Goal: Navigation & Orientation: Find specific page/section

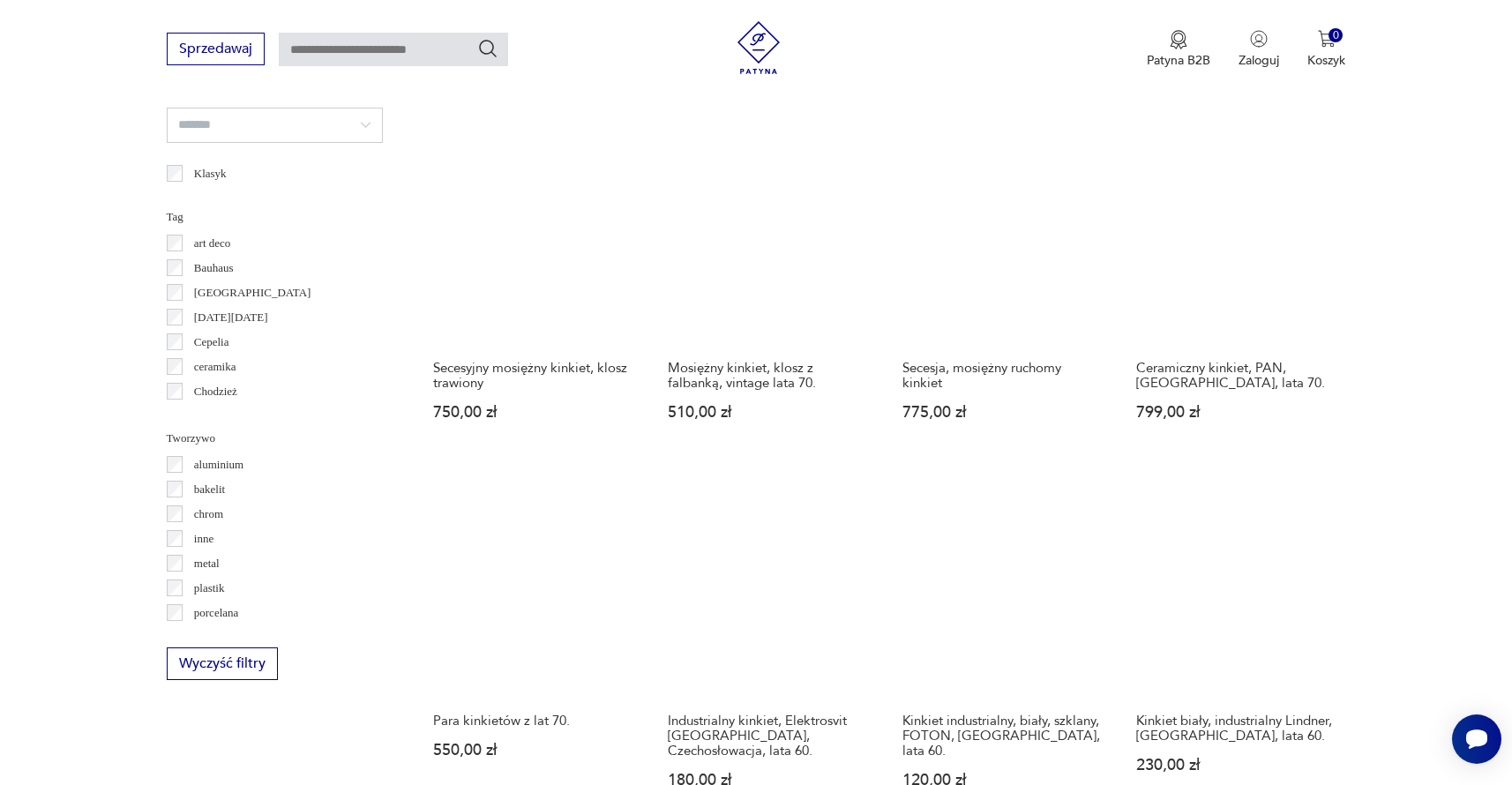
scroll to position [1476, 0]
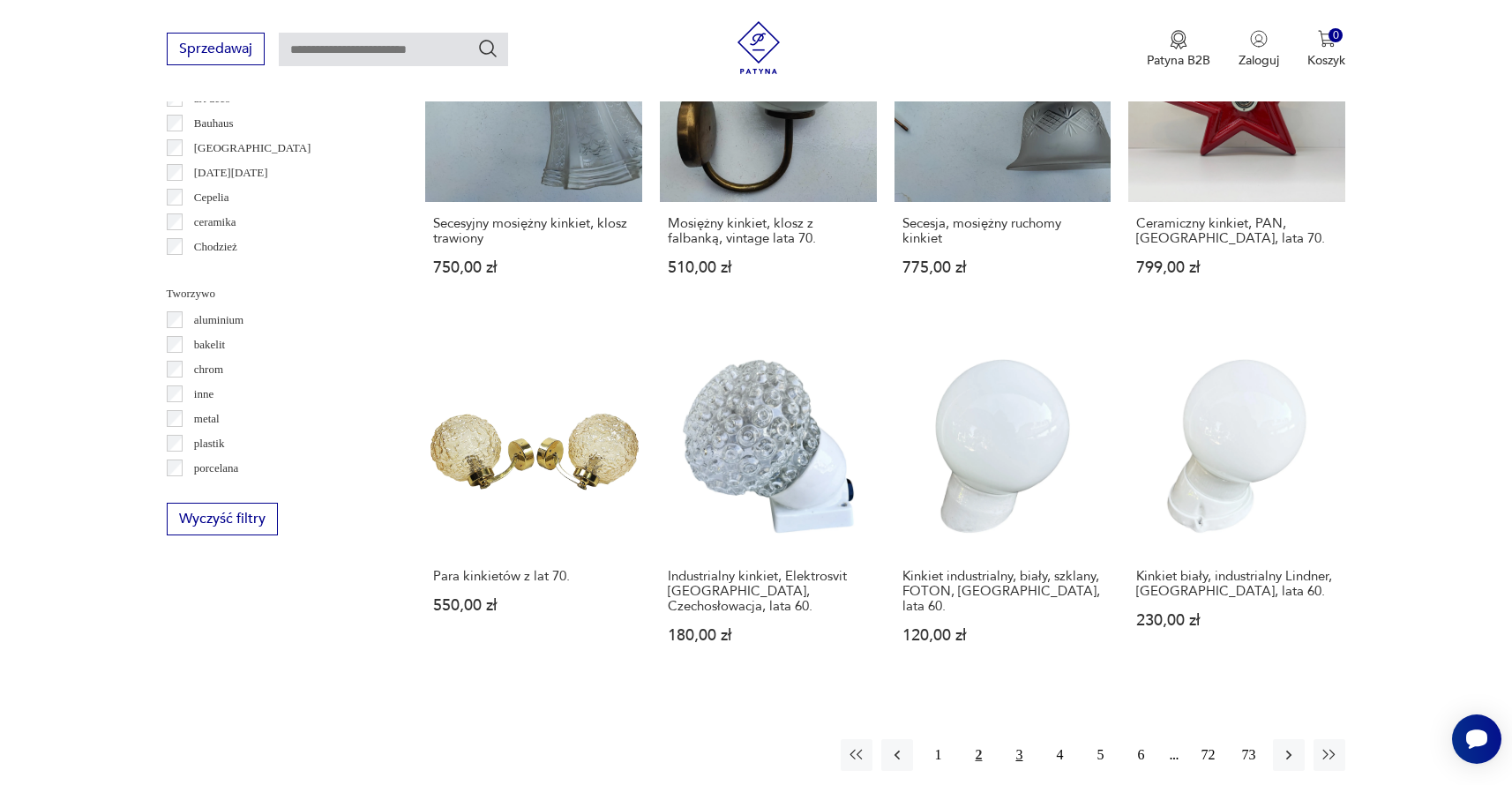
click at [1020, 739] on button "3" at bounding box center [1018, 755] width 31 height 31
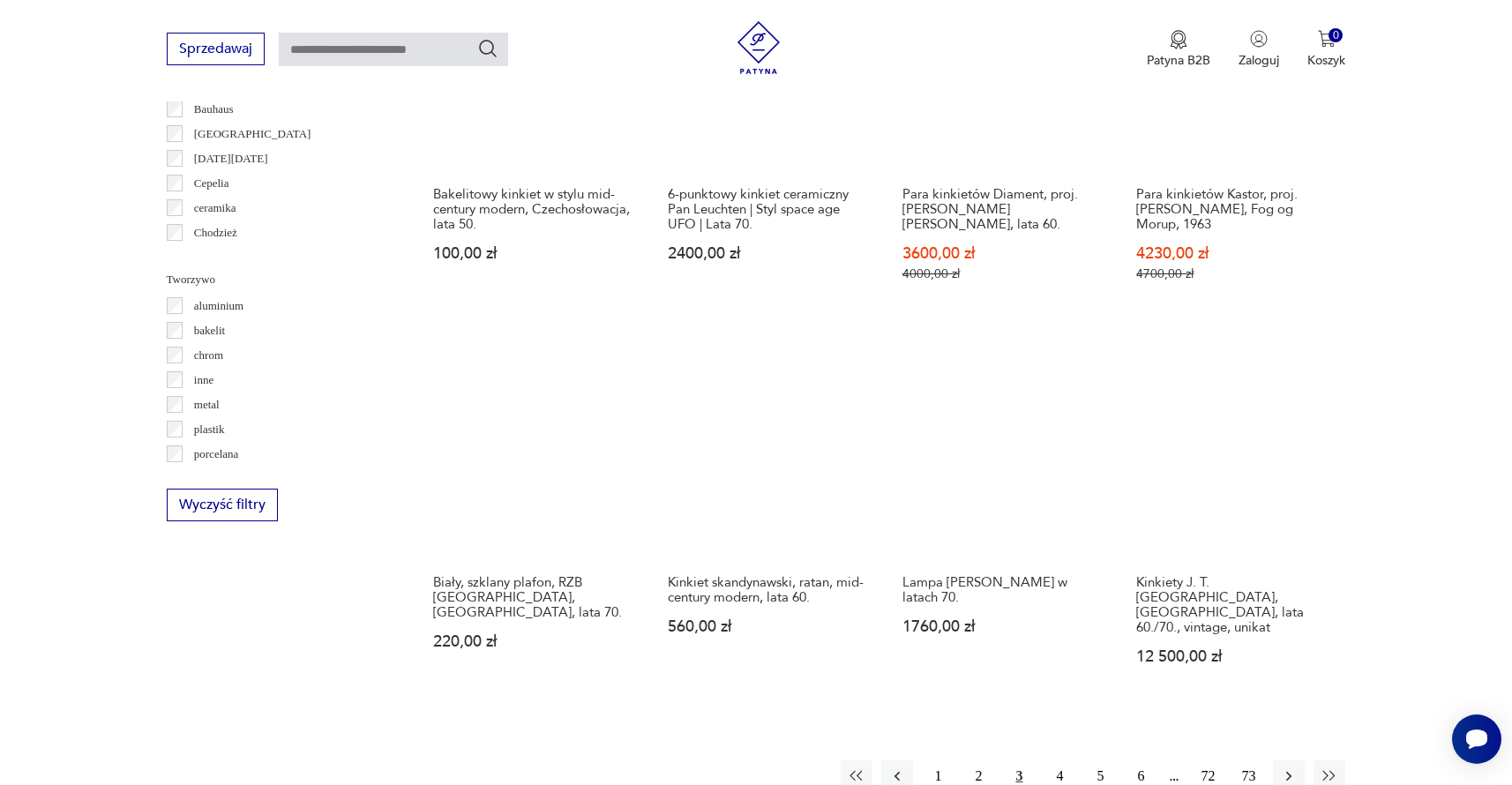
scroll to position [1491, 0]
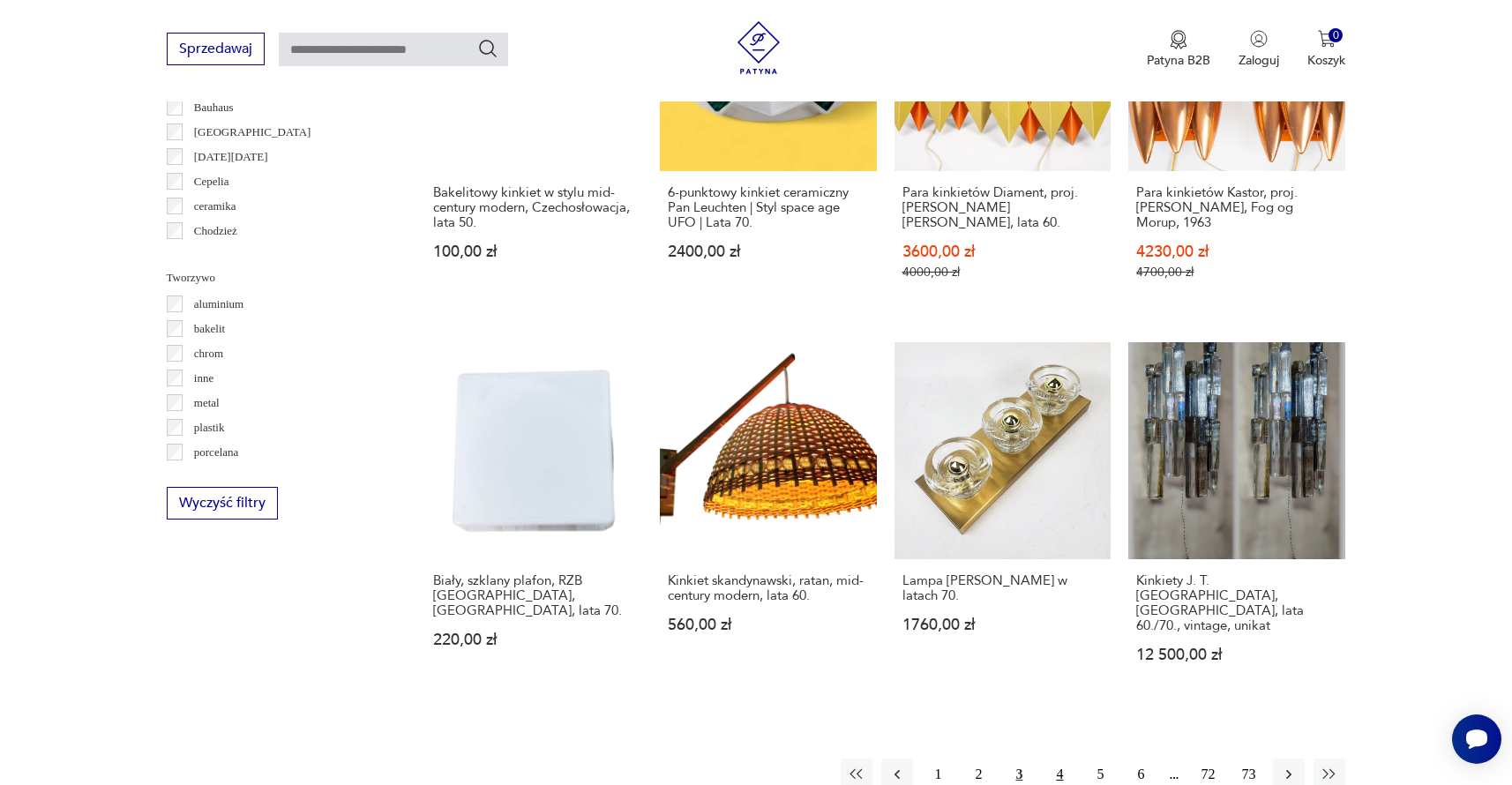
click at [1060, 758] on button "4" at bounding box center [1060, 774] width 31 height 31
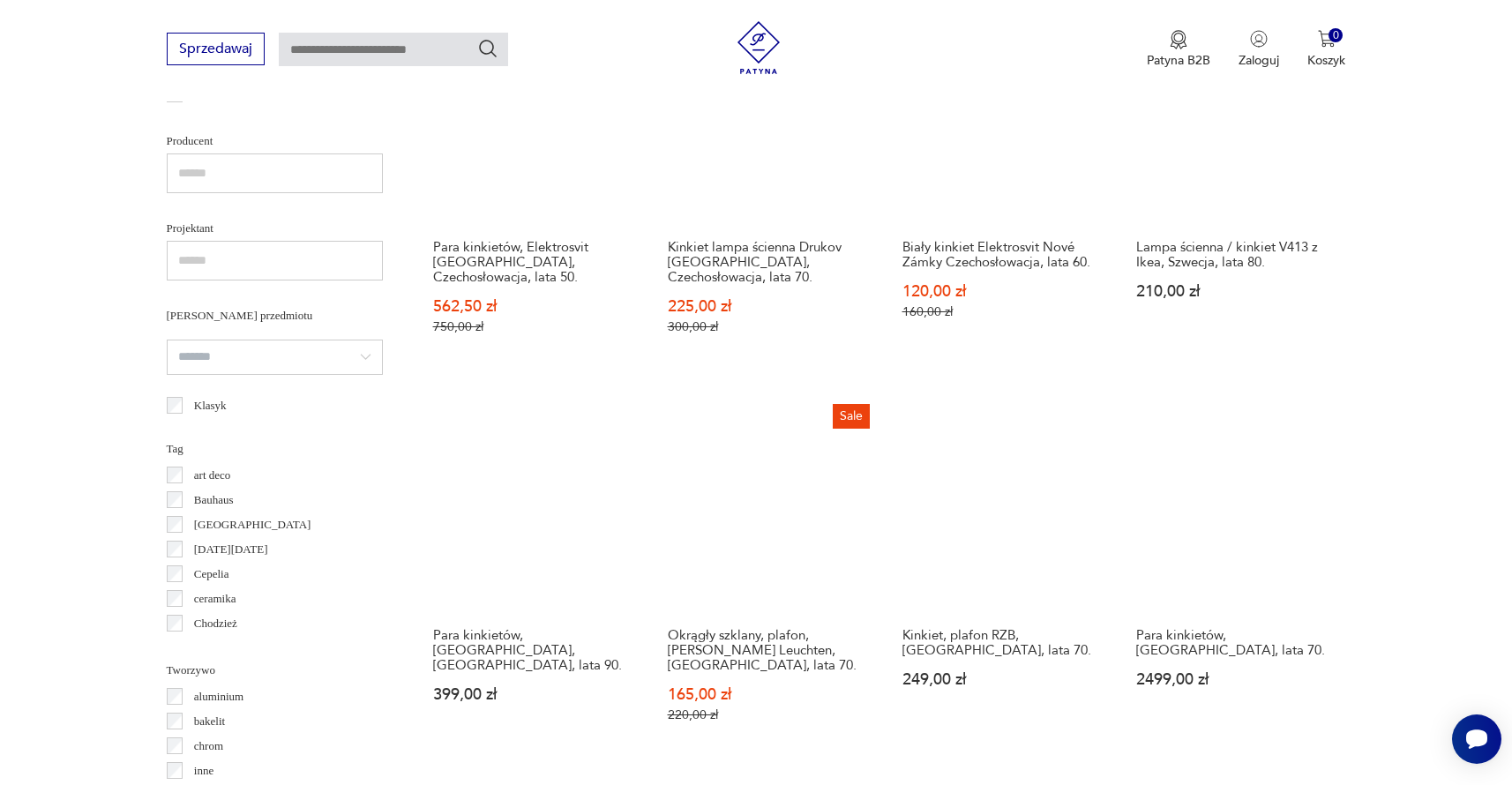
scroll to position [1100, 0]
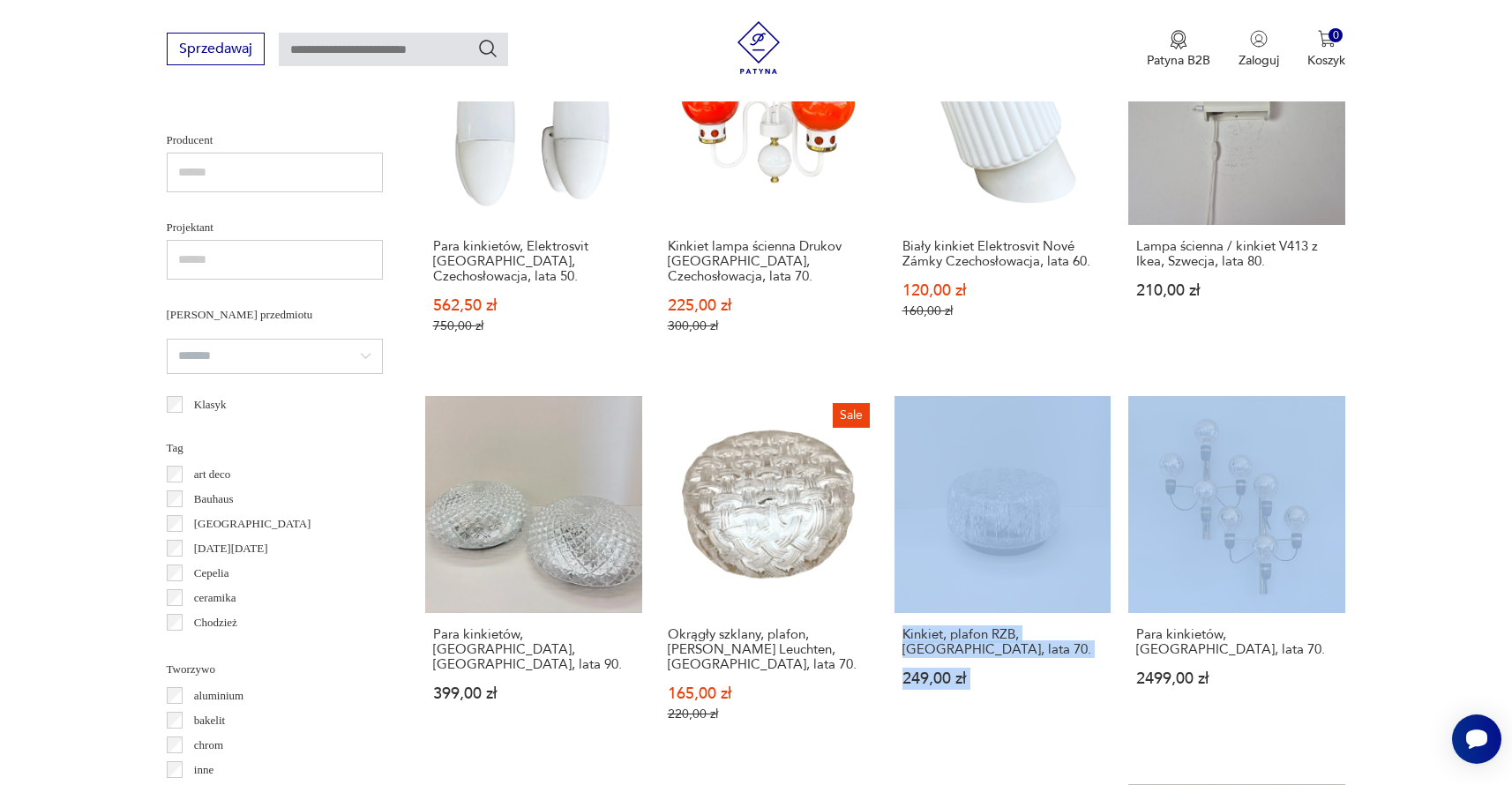
click at [720, 688] on div "Komplet dwóch kinkietów ściennych, duński design, lata 70., produkcja: Dania 99…" at bounding box center [886, 392] width 921 height 1503
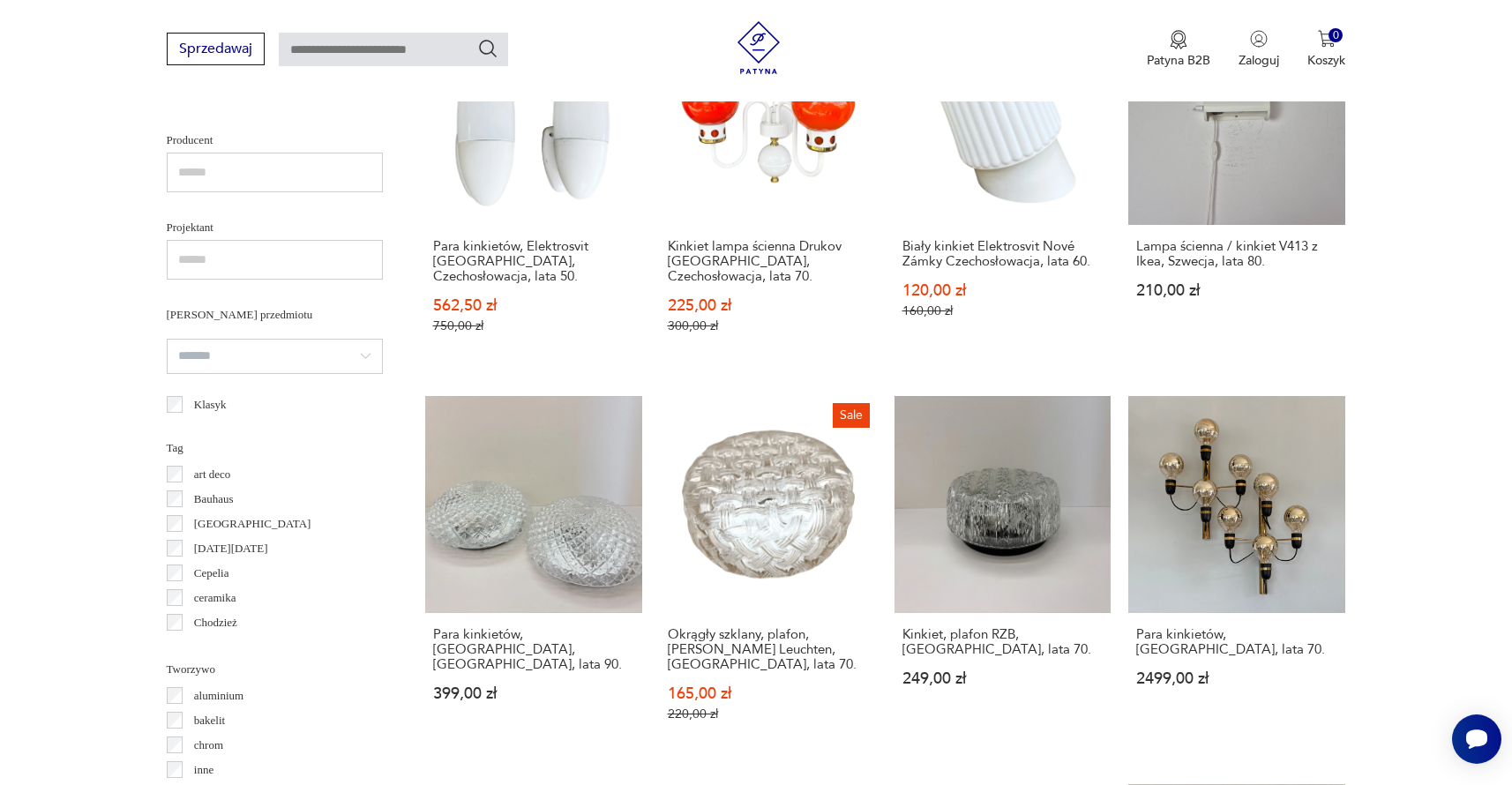
scroll to position [1439, 0]
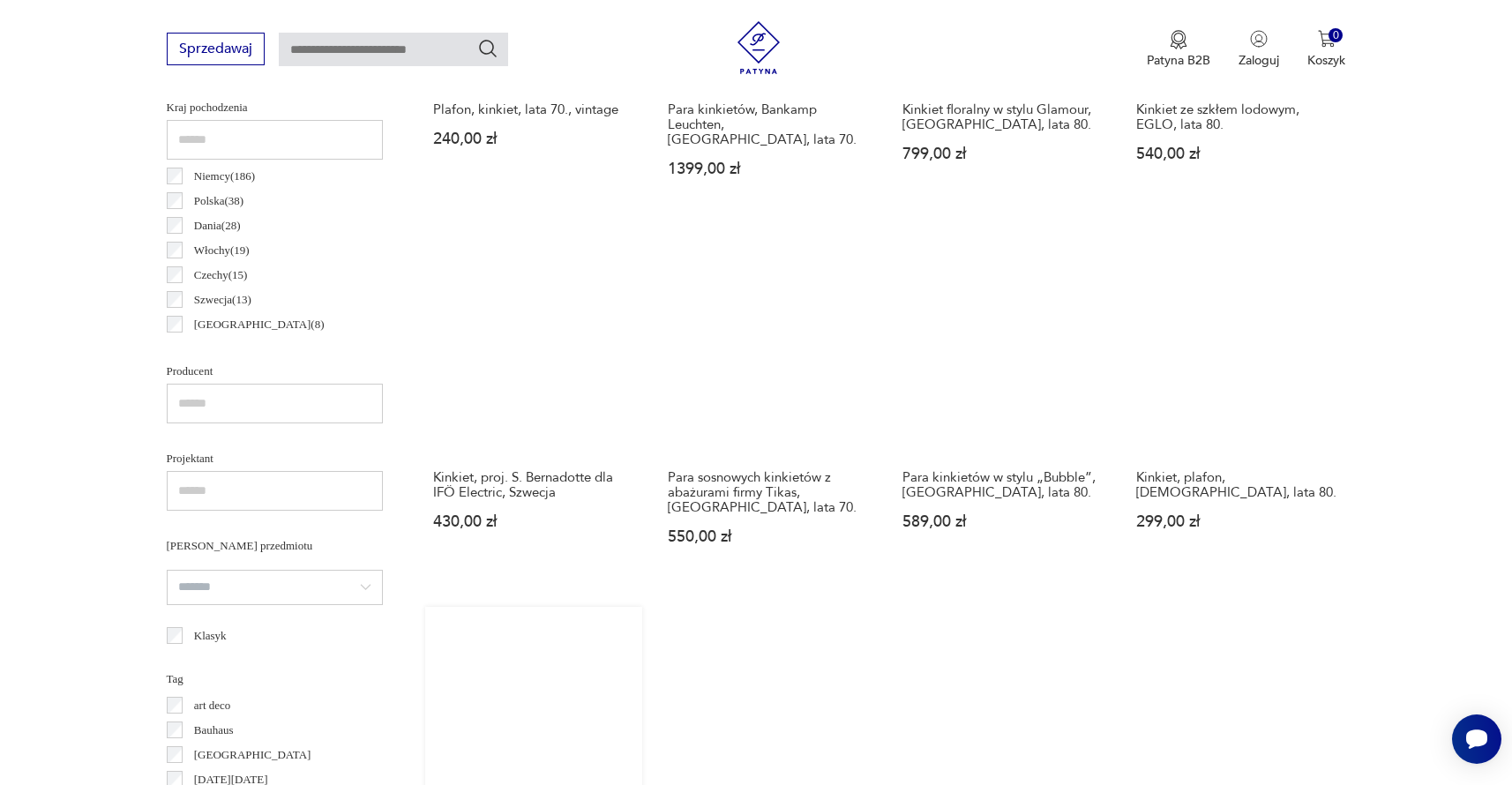
scroll to position [879, 0]
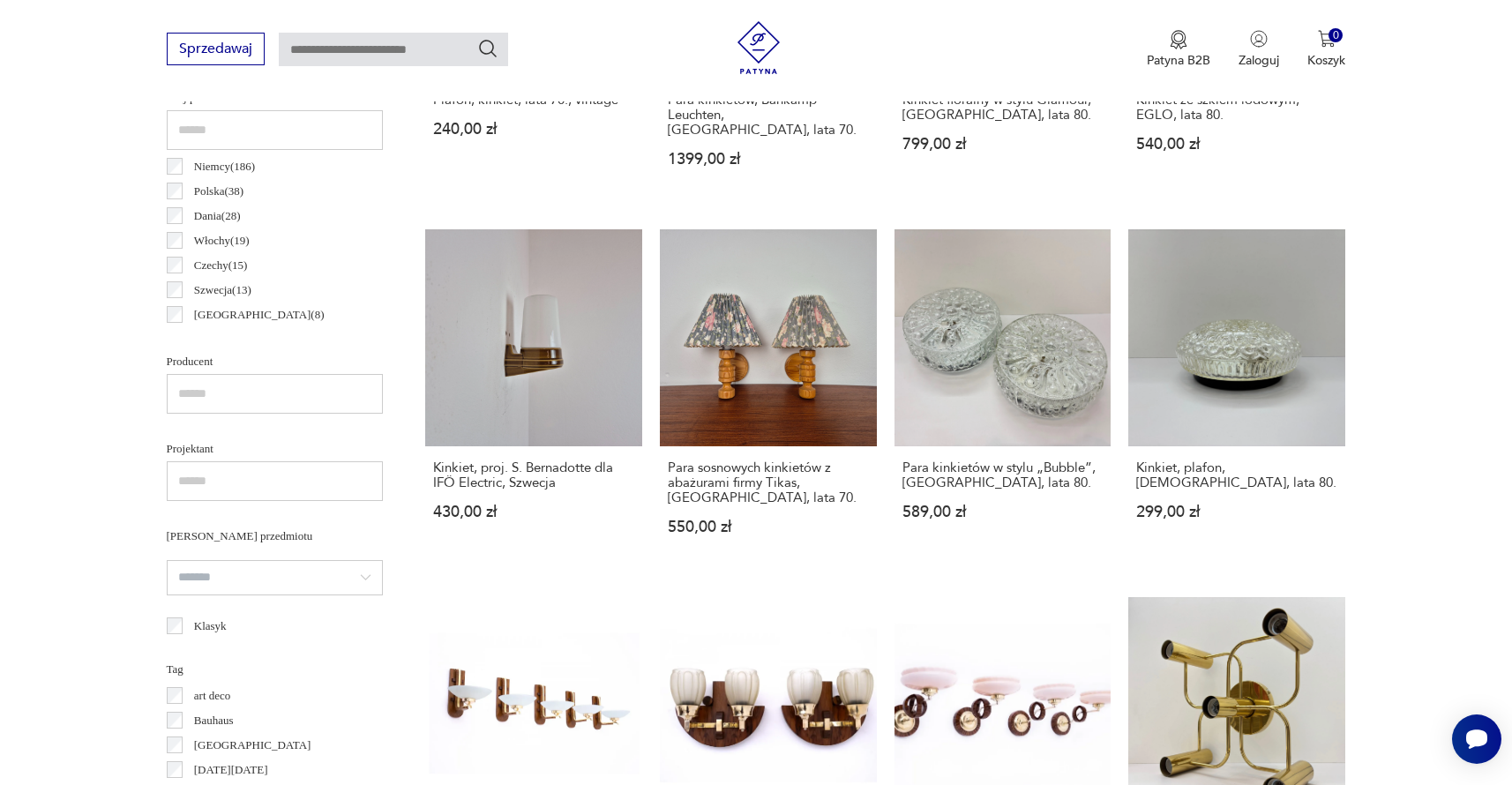
click at [1430, 551] on section "Filtruj produkty Cena MIN MAX OK Promocja Datowanie OK Kraj pochodzenia Niemcy …" at bounding box center [756, 659] width 1512 height 1715
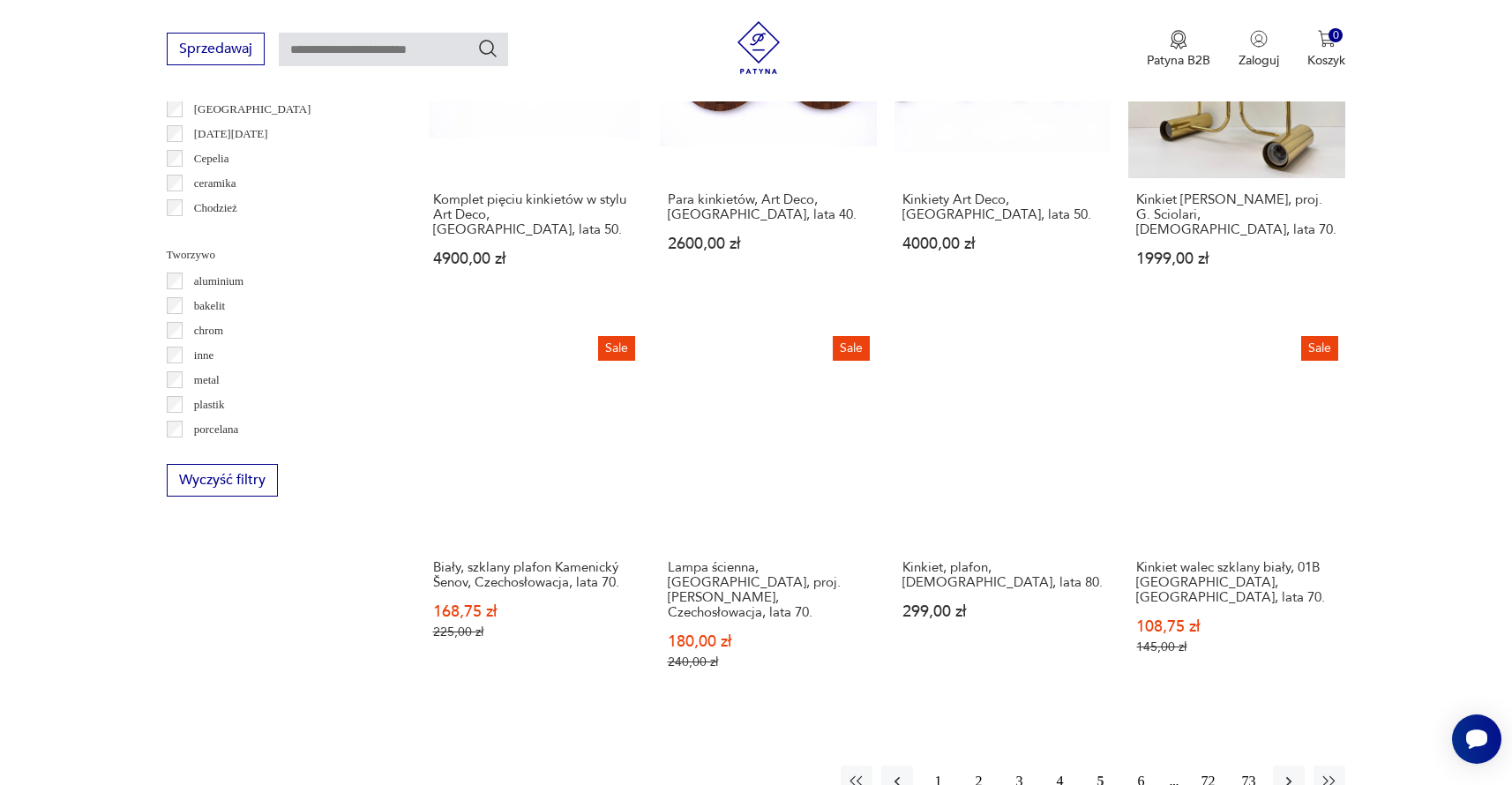
scroll to position [1550, 0]
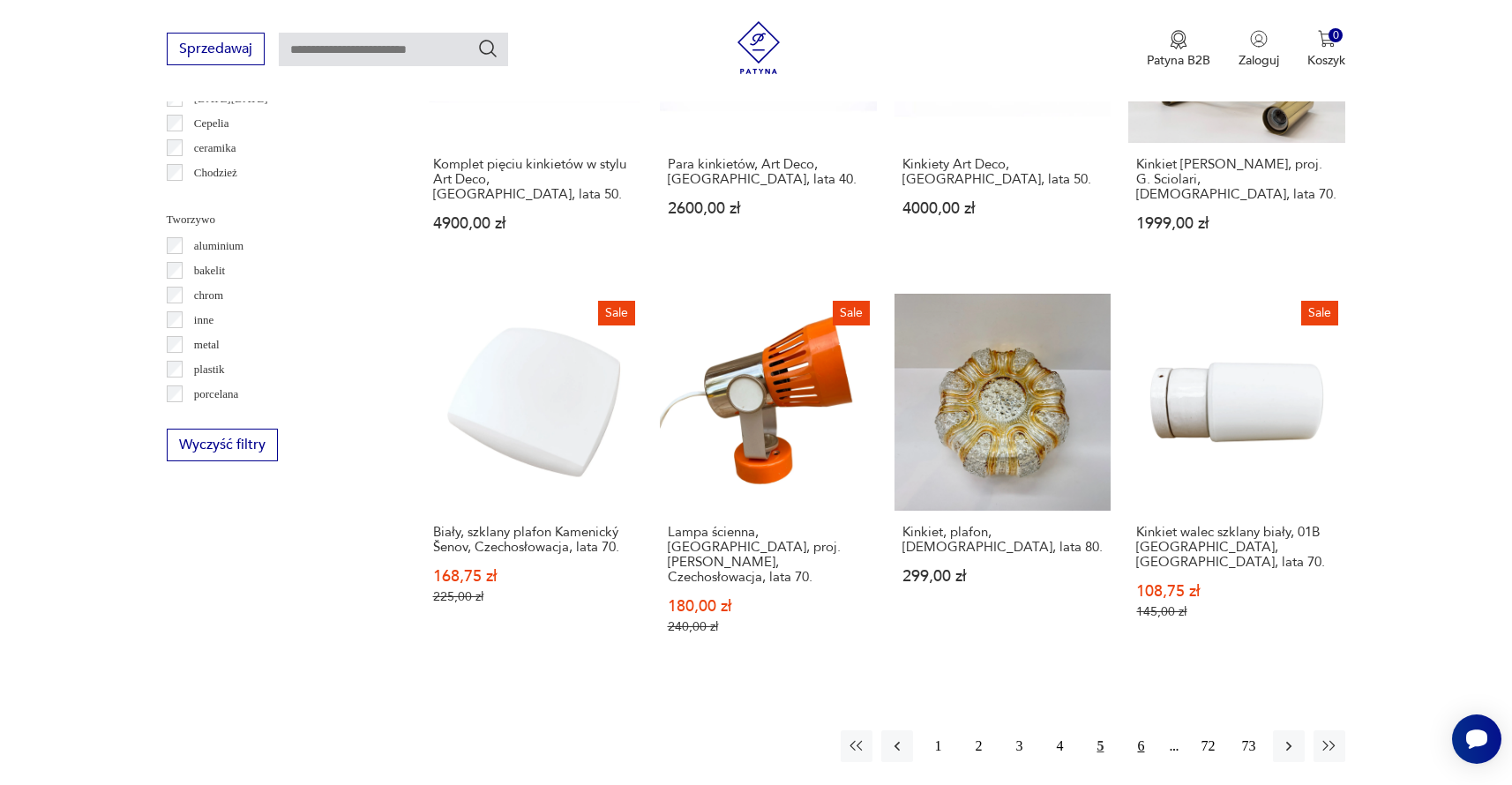
click at [1143, 730] on button "6" at bounding box center [1140, 746] width 31 height 31
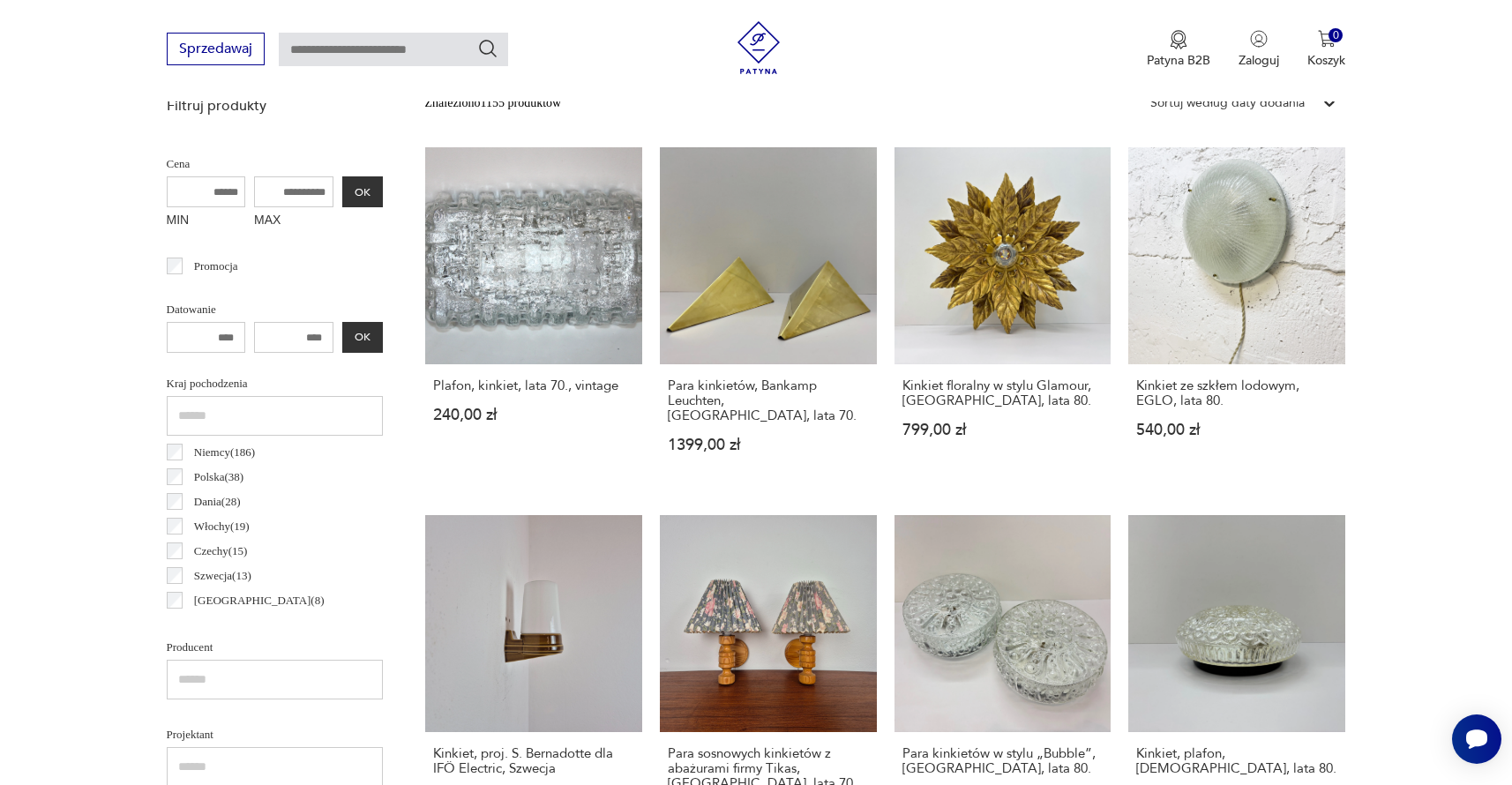
scroll to position [417, 0]
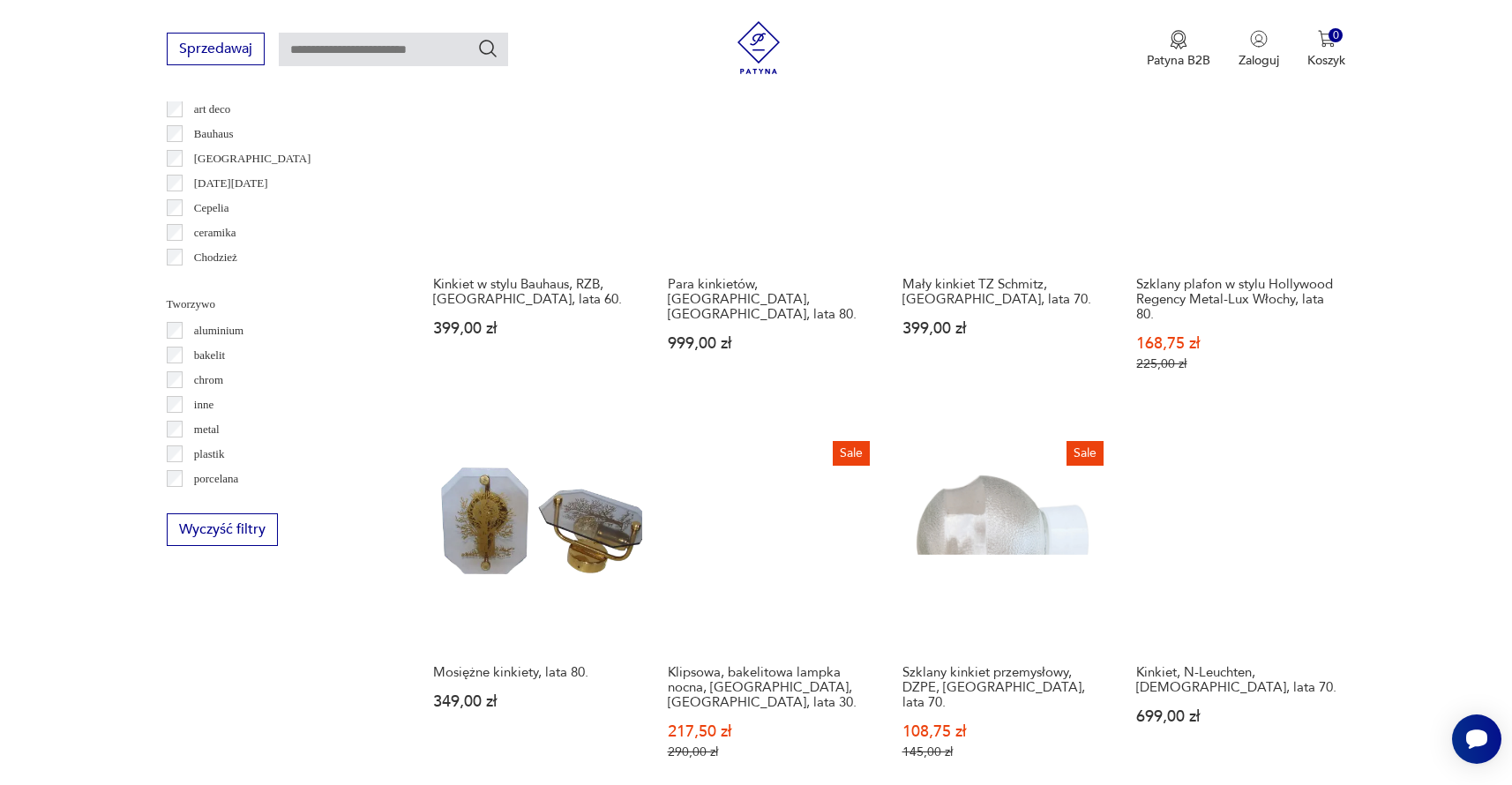
scroll to position [1506, 0]
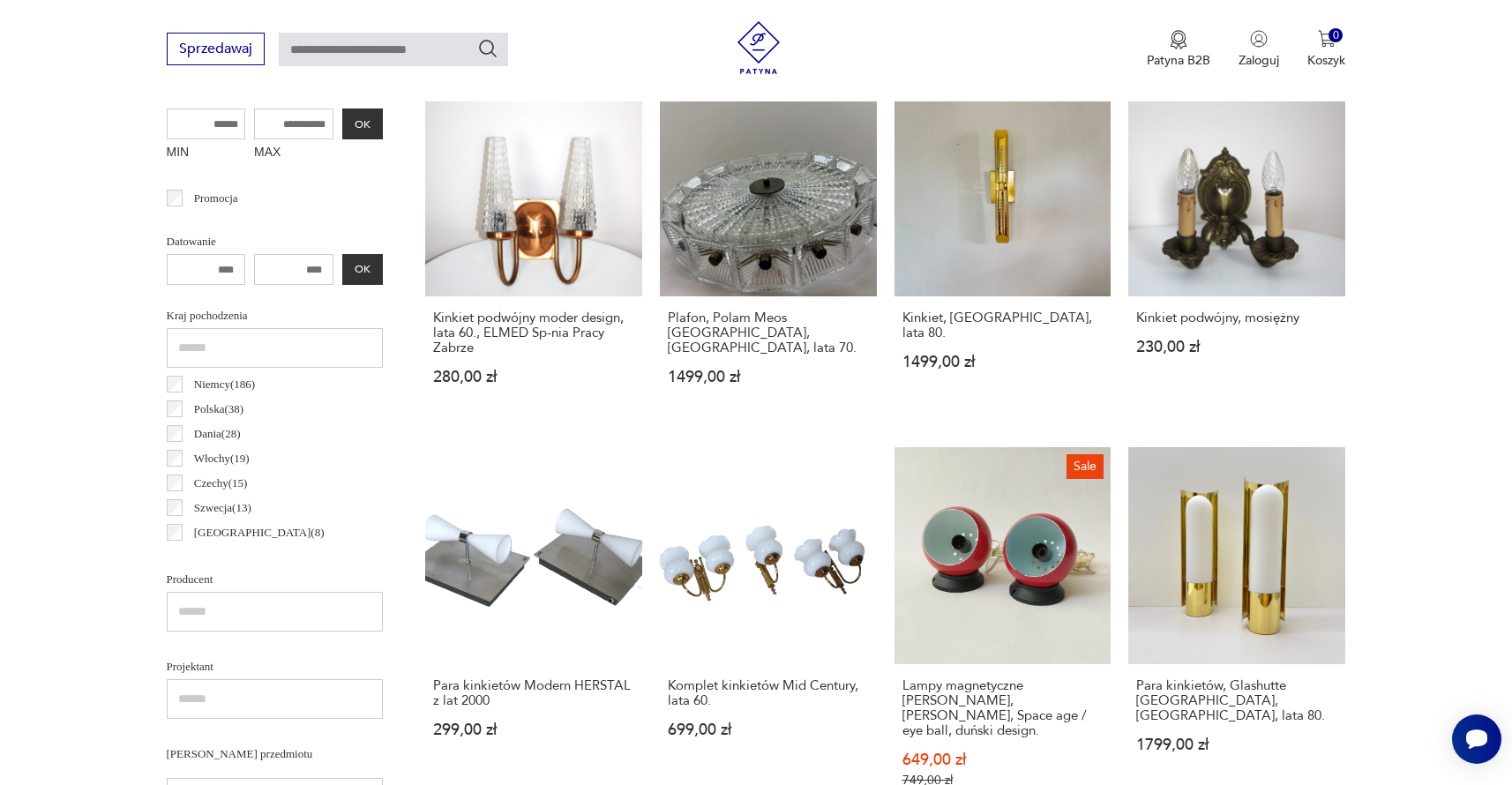
scroll to position [417, 0]
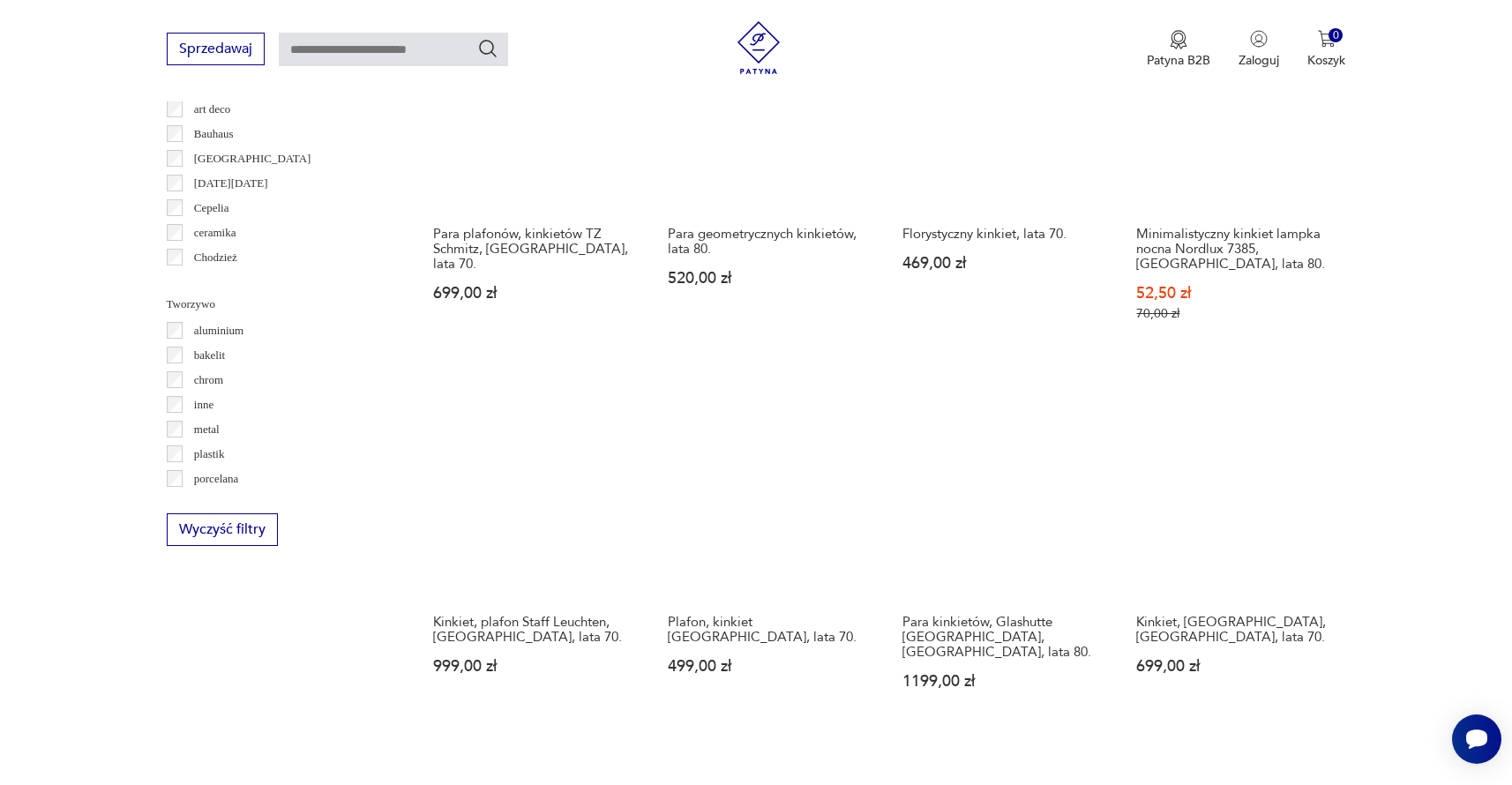
scroll to position [1497, 0]
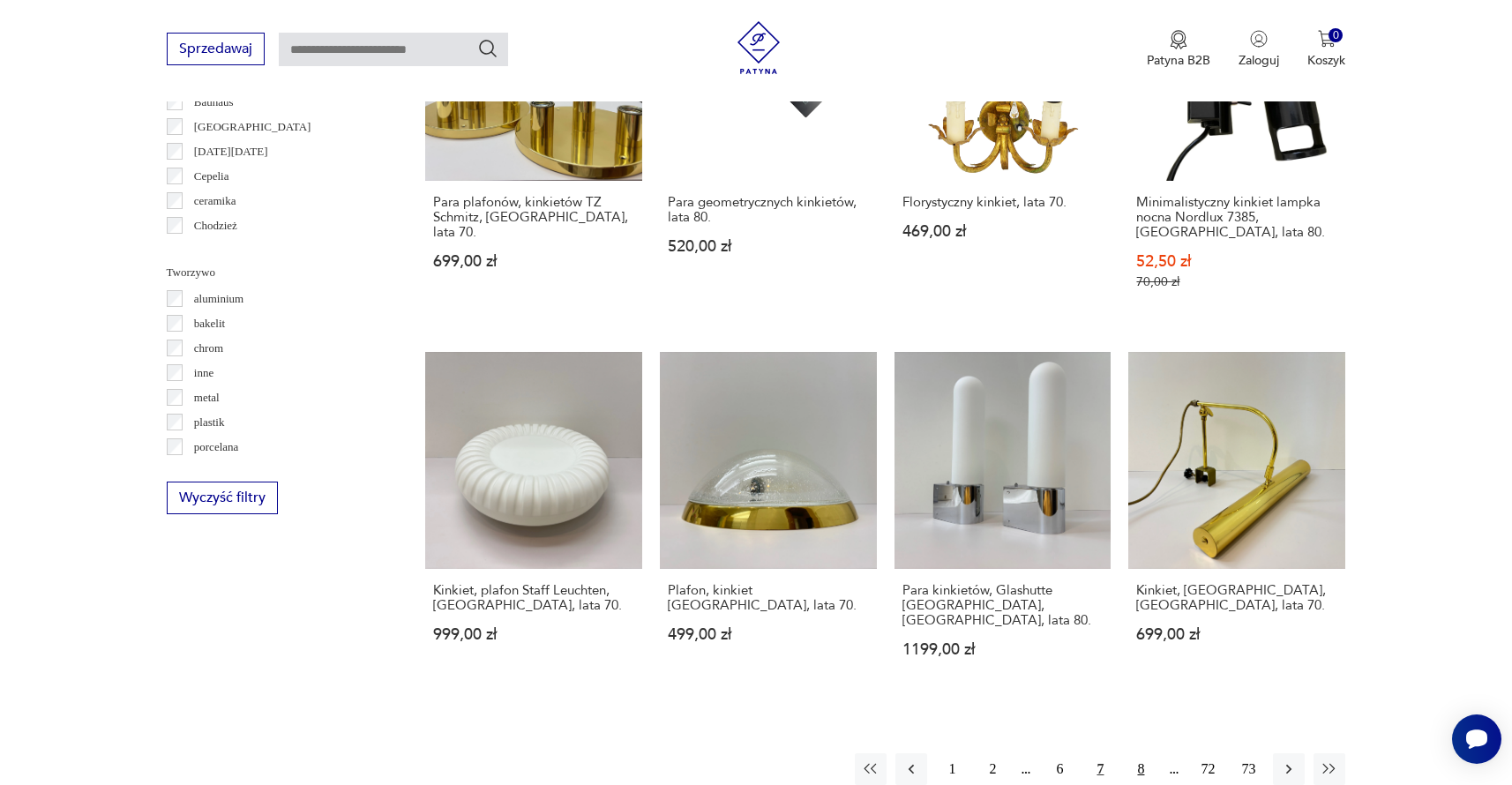
click at [1143, 753] on button "8" at bounding box center [1140, 768] width 31 height 31
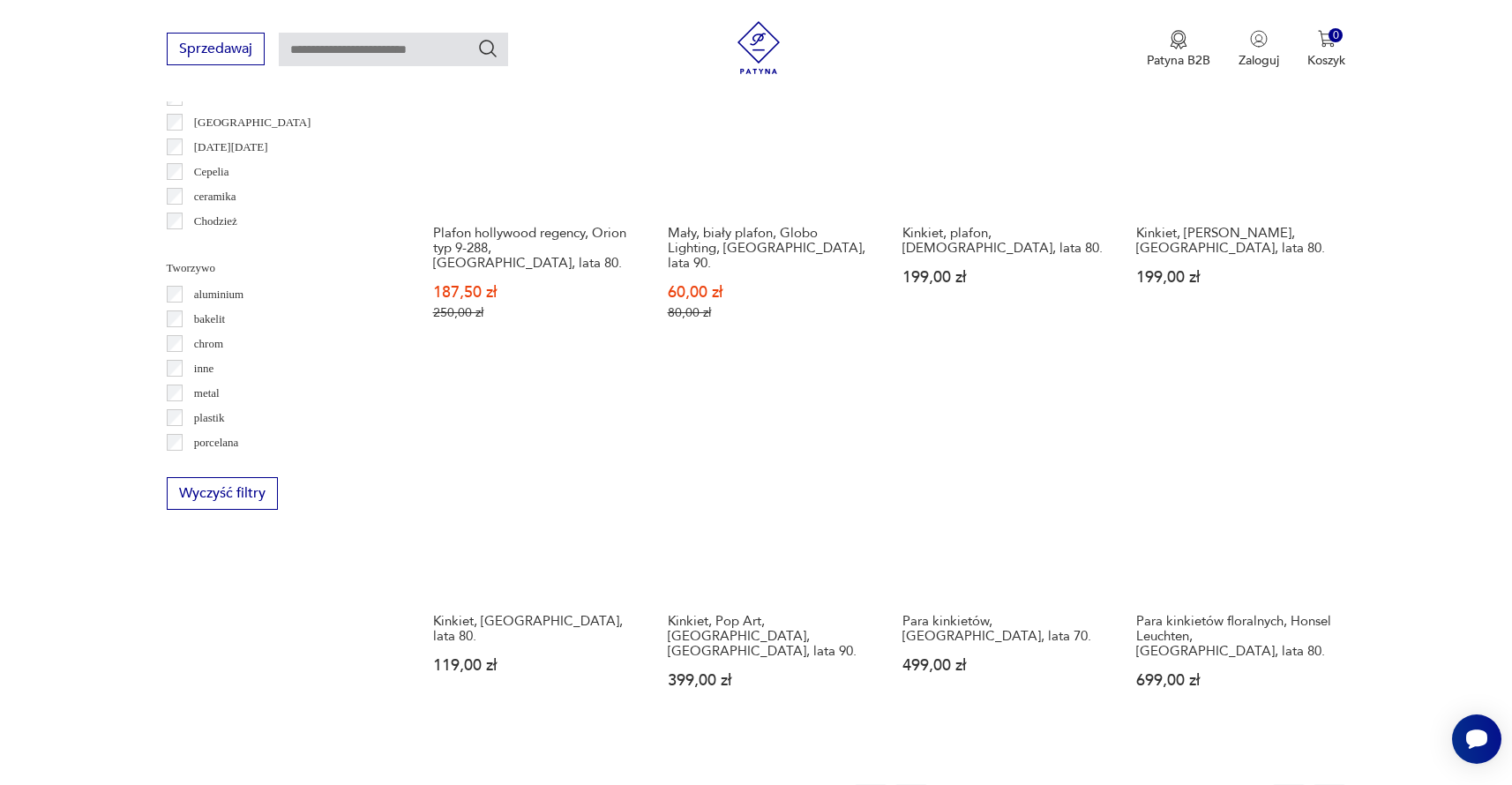
scroll to position [1505, 0]
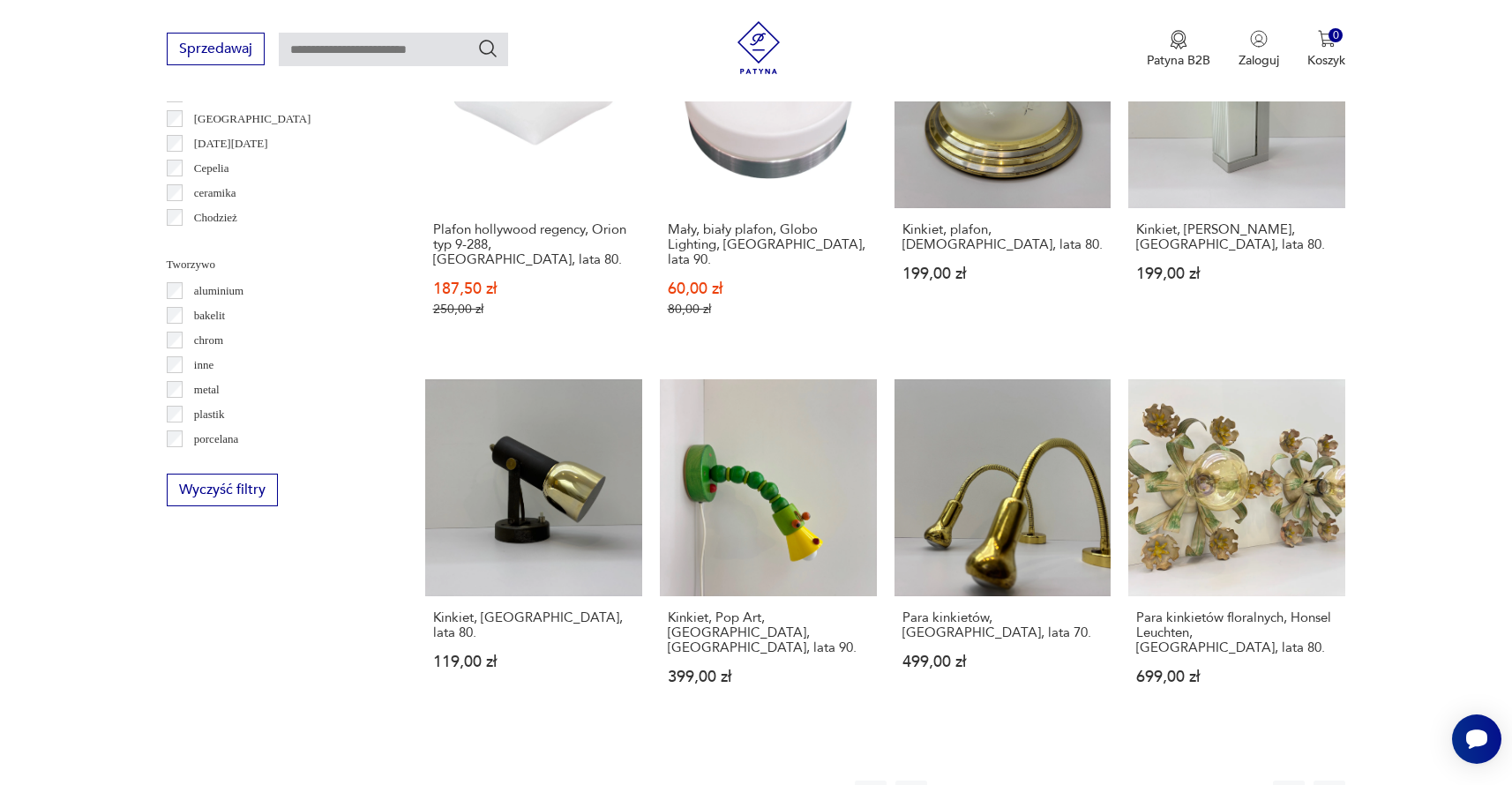
click at [1140, 780] on button "9" at bounding box center [1140, 796] width 31 height 31
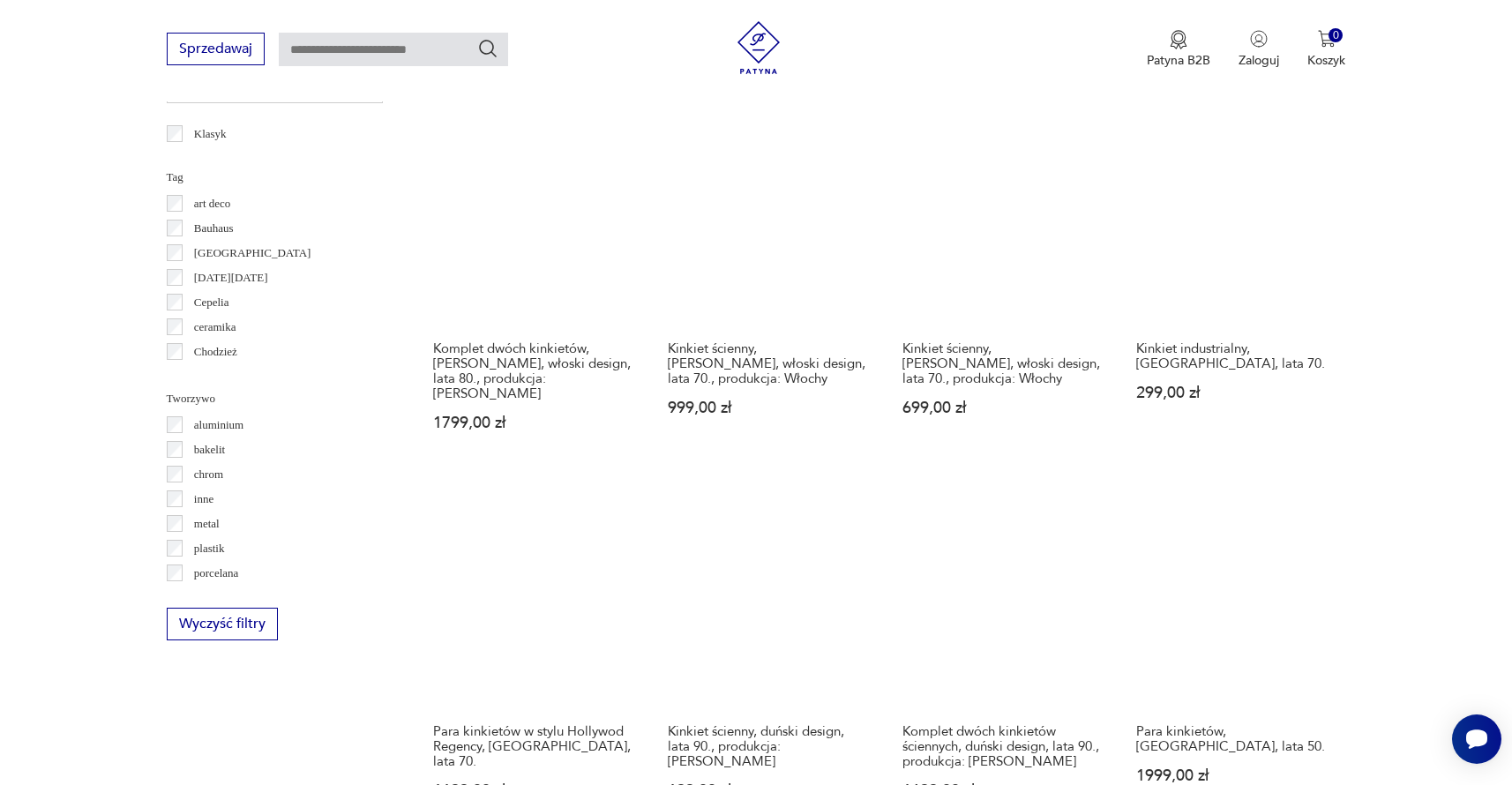
scroll to position [1419, 0]
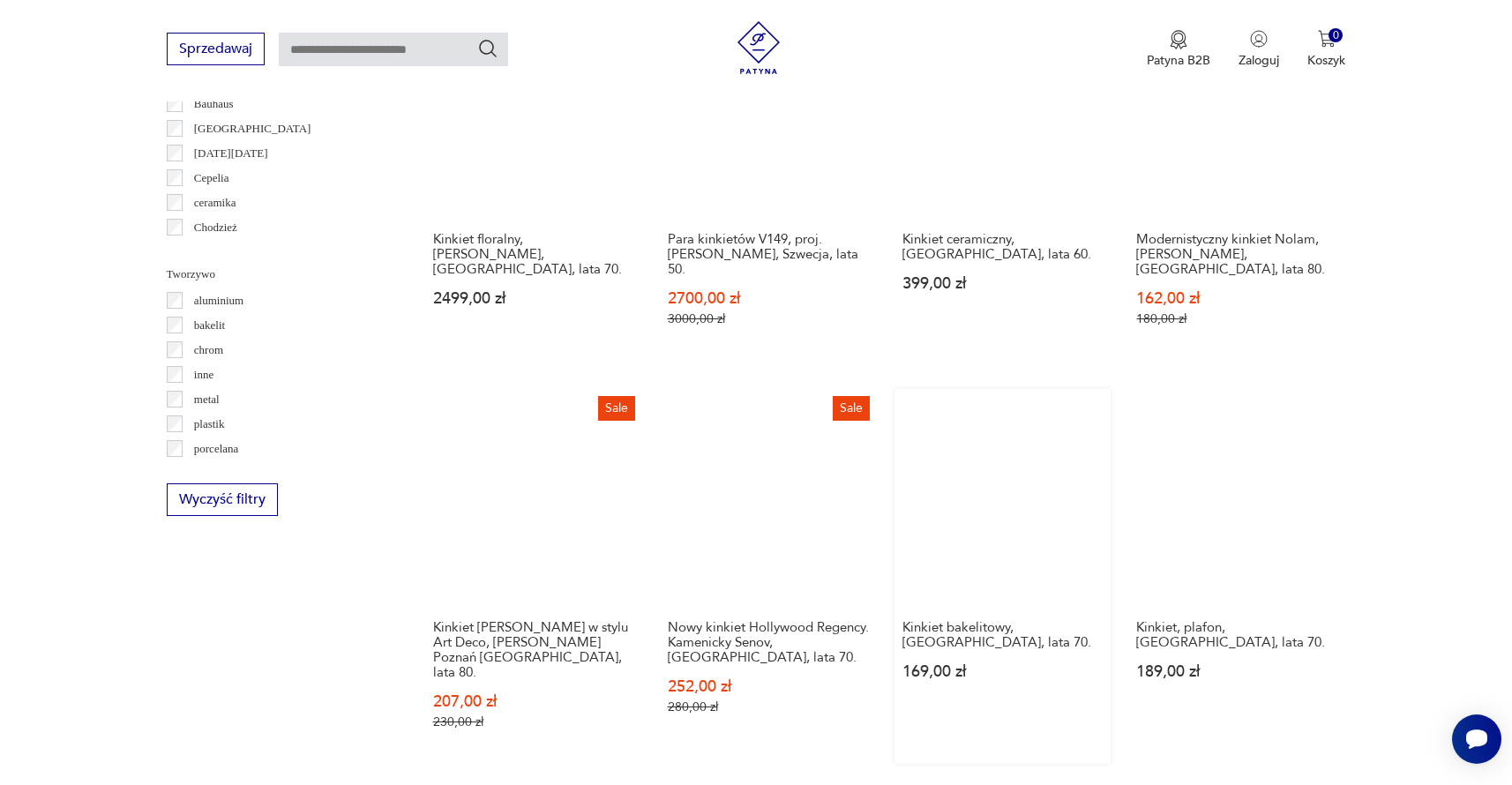
scroll to position [1508, 0]
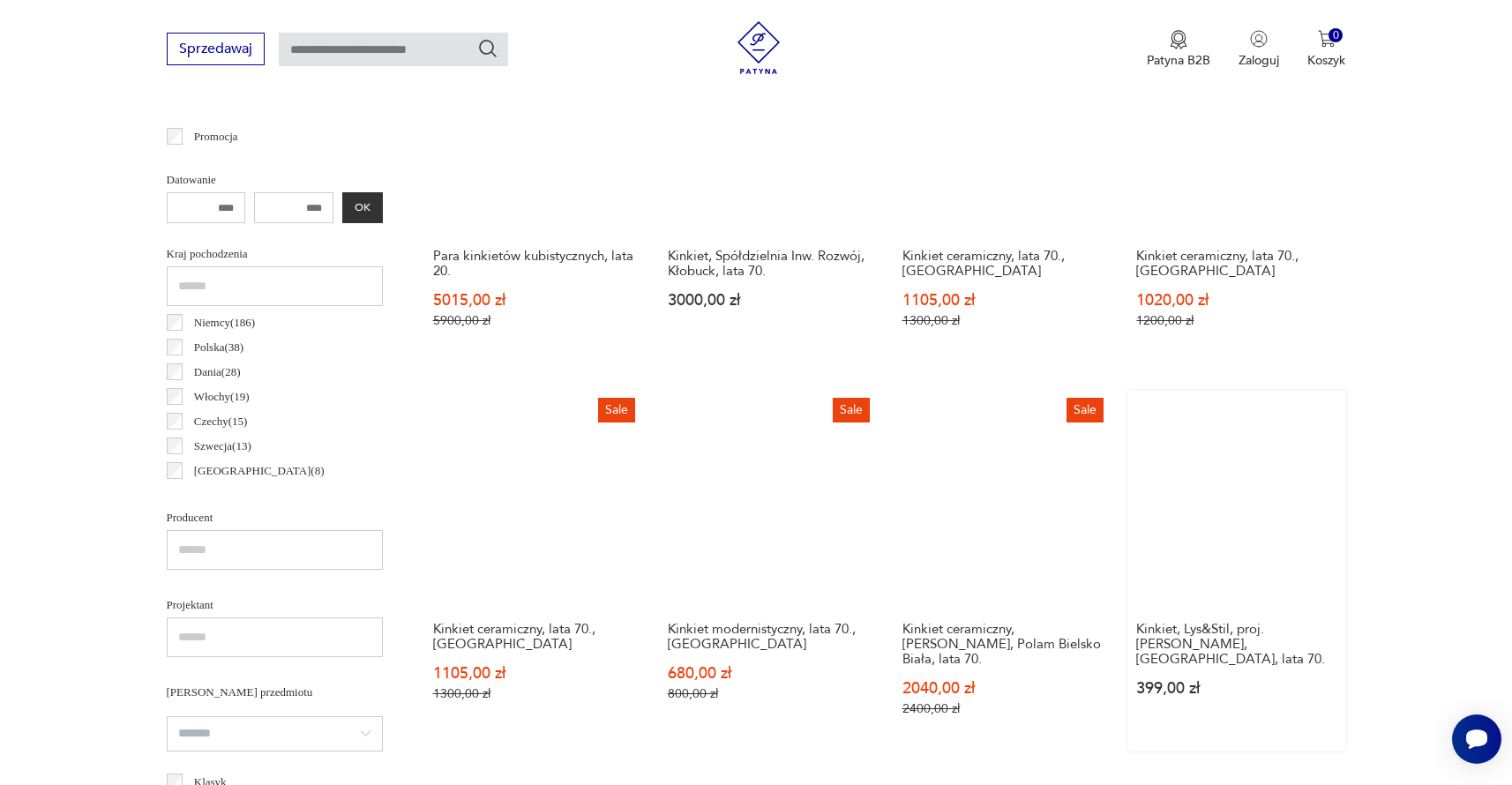
scroll to position [732, 0]
